Goal: Task Accomplishment & Management: Manage account settings

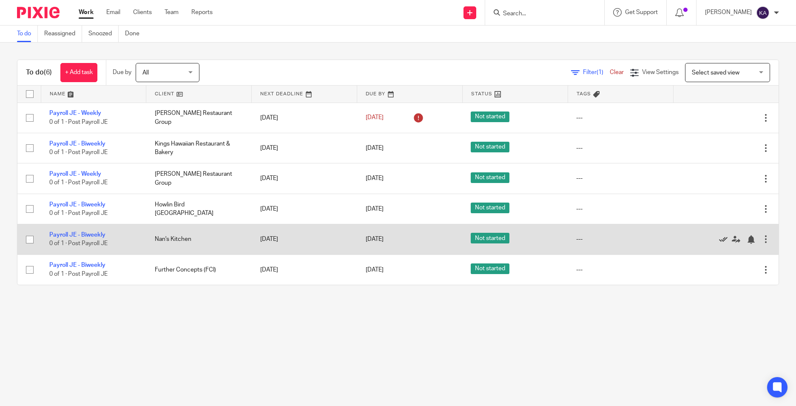
click at [719, 237] on icon at bounding box center [723, 239] width 9 height 9
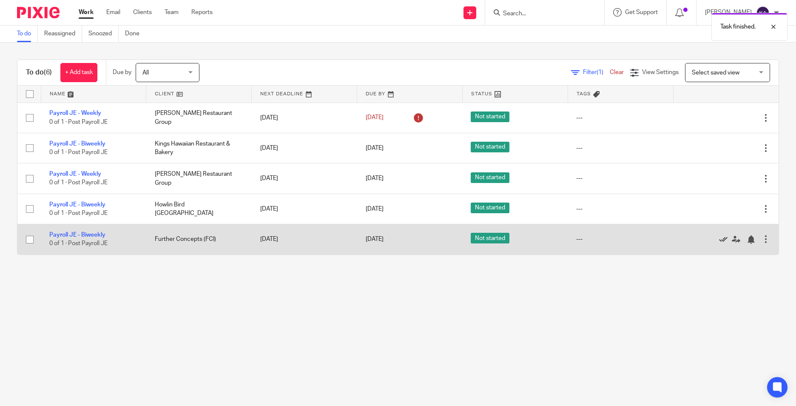
click at [719, 239] on icon at bounding box center [723, 239] width 9 height 9
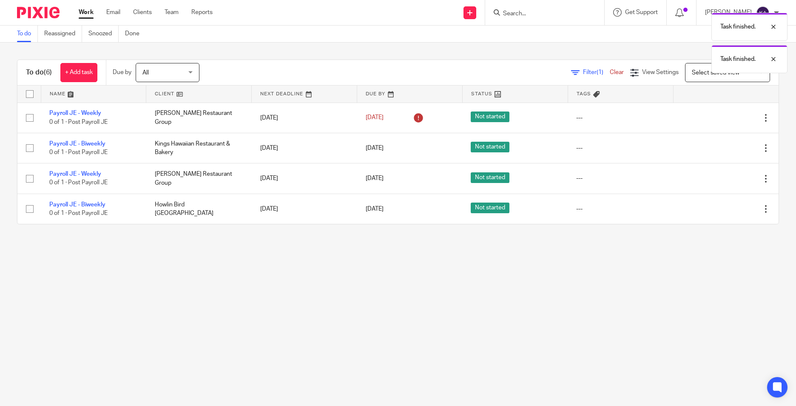
click at [277, 296] on main "To do Reassigned Snoozed Done To do (6) + Add task Due by All All [DATE] [DATE]…" at bounding box center [398, 203] width 796 height 406
click at [311, 297] on main "To do Reassigned Snoozed Done To do (6) + Add task Due by All All [DATE] [DATE]…" at bounding box center [398, 203] width 796 height 406
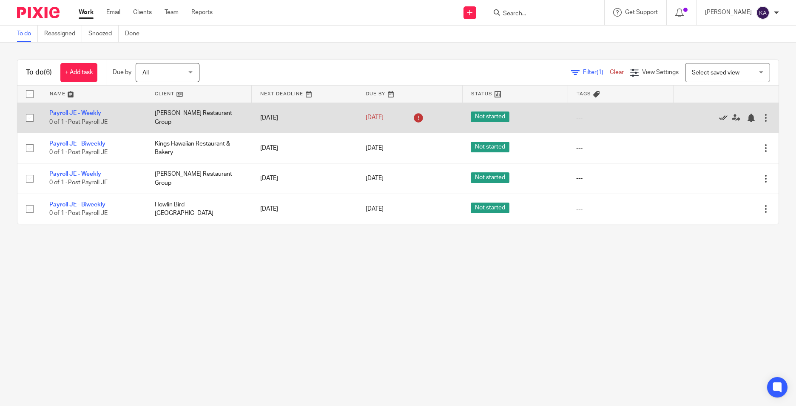
click at [719, 114] on icon at bounding box center [723, 118] width 9 height 9
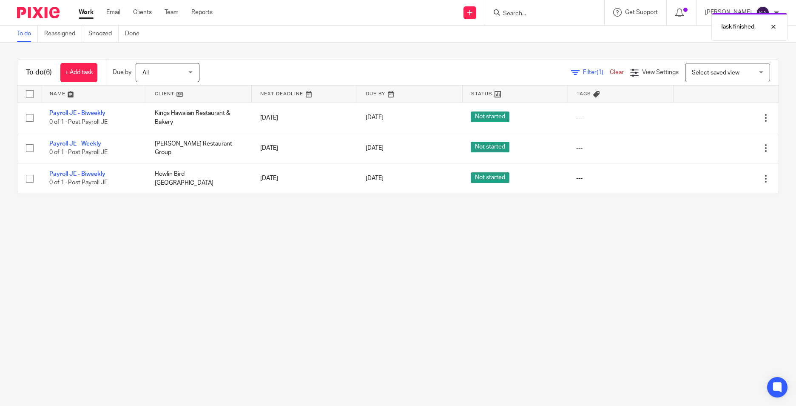
click at [181, 257] on main "To do Reassigned Snoozed Done To do (6) + Add task Due by All All [DATE] [DATE]…" at bounding box center [398, 203] width 796 height 406
click at [352, 269] on main "To do Reassigned Snoozed Done To do (6) + Add task Due by All All [DATE] [DATE]…" at bounding box center [398, 203] width 796 height 406
click at [330, 290] on main "To do Reassigned Snoozed Done To do (6) + Add task Due by All All [DATE] [DATE]…" at bounding box center [398, 203] width 796 height 406
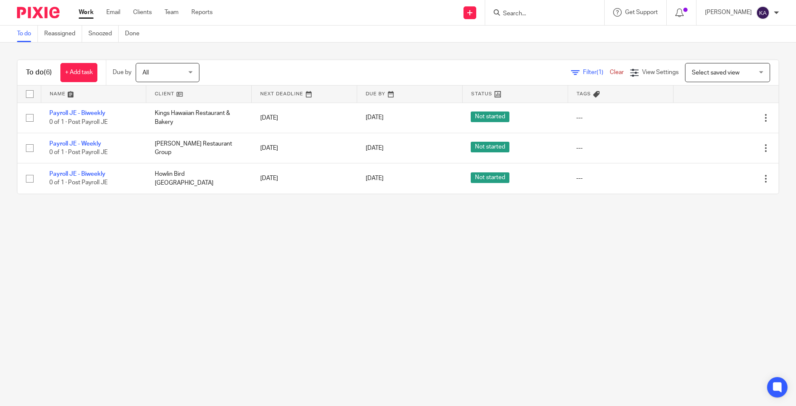
click at [513, 264] on main "To do Reassigned Snoozed Done To do (6) + Add task Due by All All [DATE] [DATE]…" at bounding box center [398, 203] width 796 height 406
click at [439, 247] on main "To do Reassigned Snoozed Done To do (6) + Add task Due by All All [DATE] [DATE]…" at bounding box center [398, 203] width 796 height 406
click at [559, 261] on main "To do Reassigned Snoozed Done To do (6) + Add task Due by All All [DATE] [DATE]…" at bounding box center [398, 203] width 796 height 406
